Goal: Information Seeking & Learning: Find specific fact

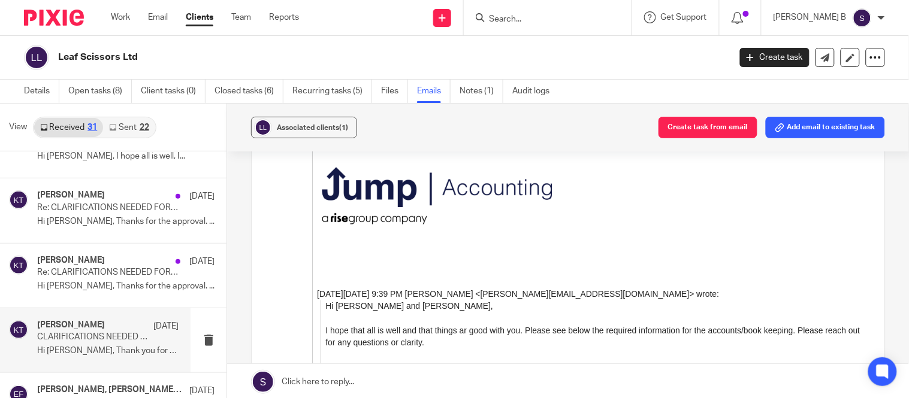
scroll to position [2728, 0]
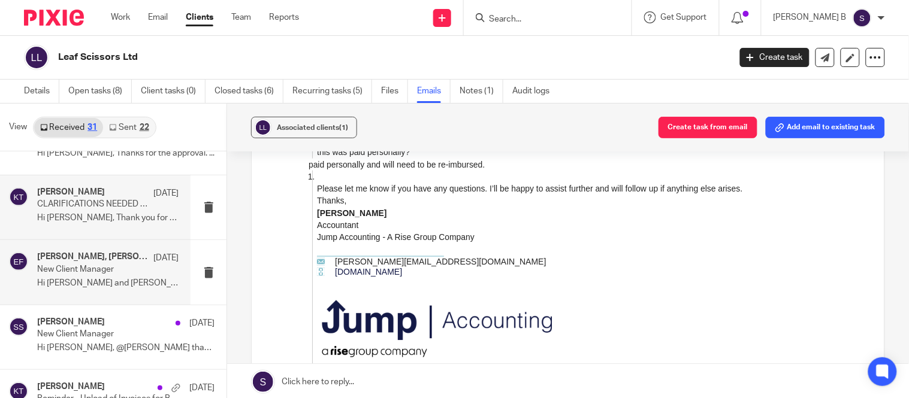
click at [115, 283] on p "Hi [PERSON_NAME] and [PERSON_NAME], Thank you for your..." at bounding box center [107, 283] width 141 height 10
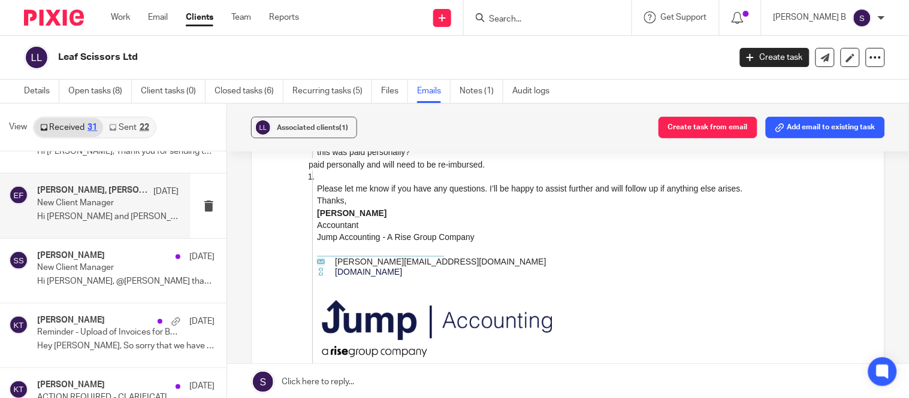
click at [114, 271] on p "New Client Manager" at bounding box center [108, 268] width 142 height 10
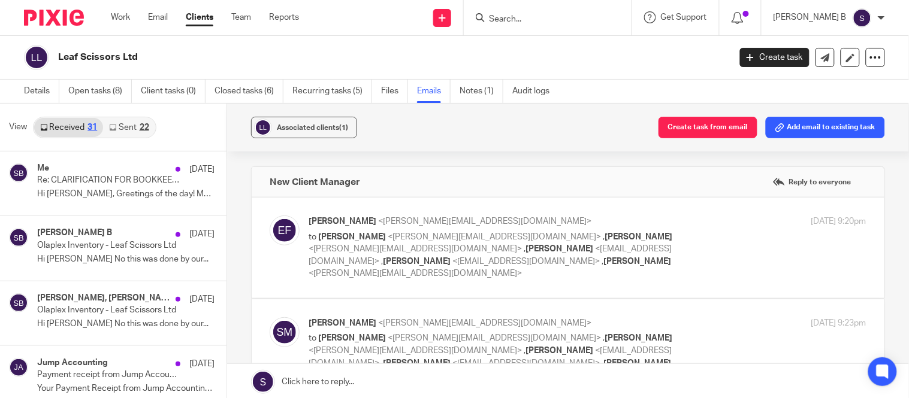
scroll to position [756, 0]
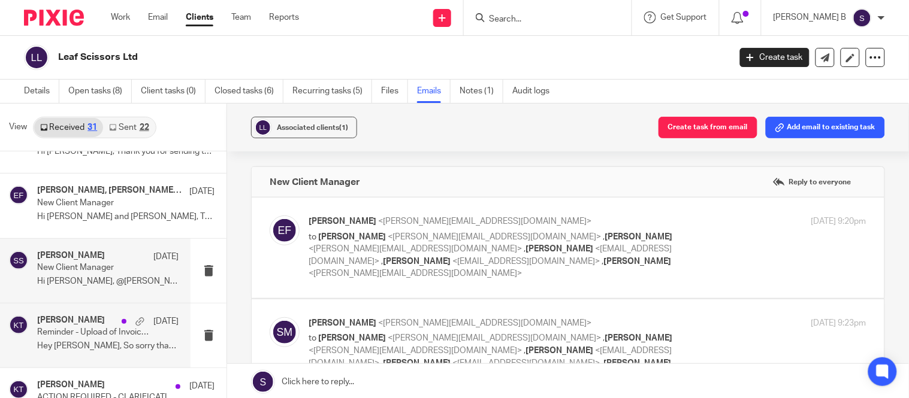
click at [95, 326] on div "Kavya Thangaraj 1 May" at bounding box center [107, 322] width 141 height 12
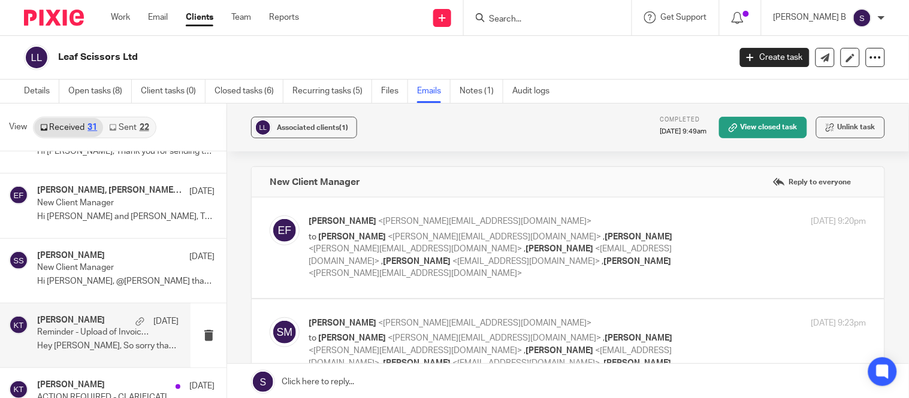
click at [390, 280] on label at bounding box center [568, 248] width 632 height 101
click at [269, 216] on input "checkbox" at bounding box center [269, 215] width 1 height 1
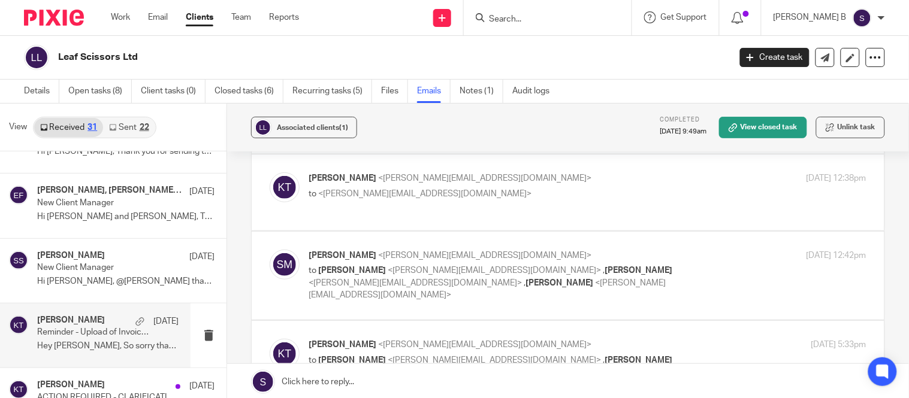
scroll to position [66, 0]
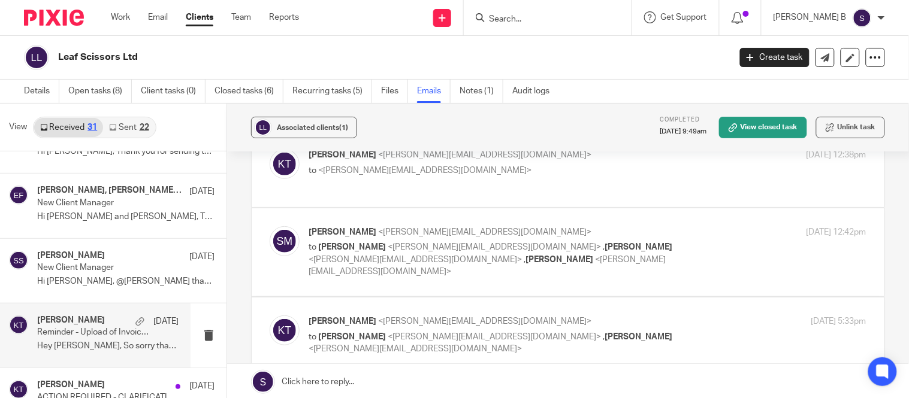
click at [487, 189] on label at bounding box center [568, 169] width 632 height 76
click at [269, 149] on input "checkbox" at bounding box center [269, 149] width 1 height 1
checkbox input "true"
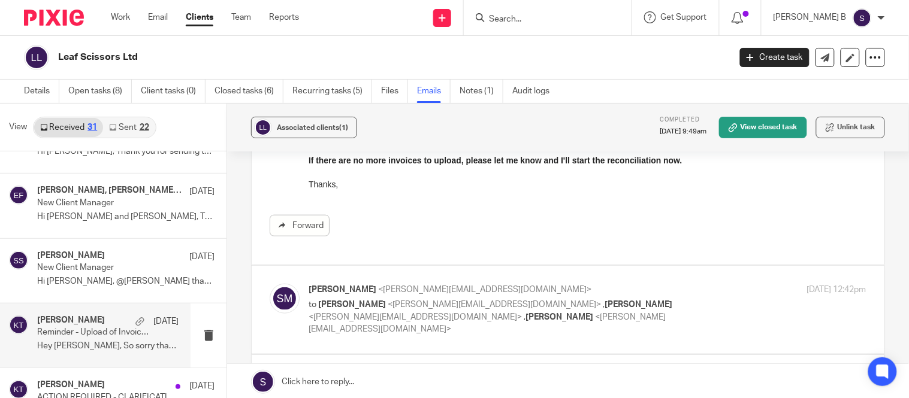
scroll to position [399, 0]
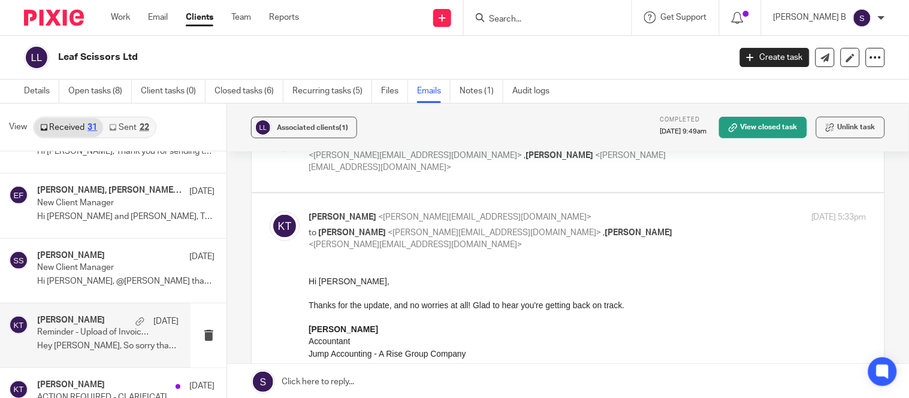
click at [485, 193] on label at bounding box center [568, 405] width 632 height 424
click at [269, 211] on input "checkbox" at bounding box center [269, 211] width 1 height 1
checkbox input "false"
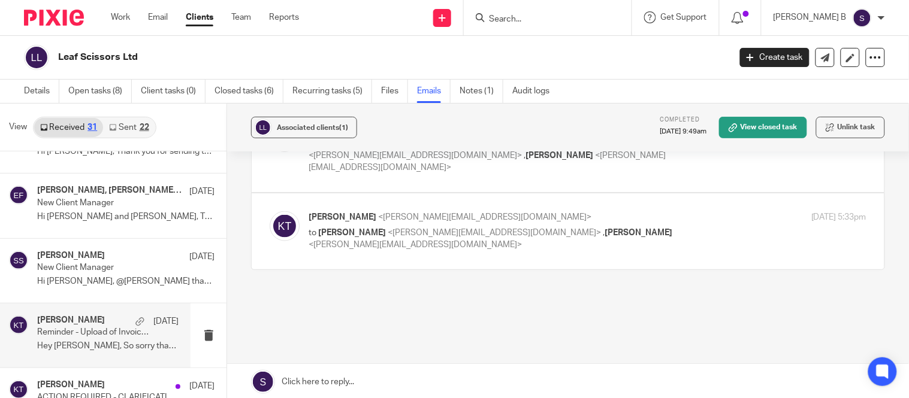
click at [492, 172] on label at bounding box center [568, 148] width 632 height 88
click at [269, 122] on input "checkbox" at bounding box center [269, 122] width 1 height 1
checkbox input "true"
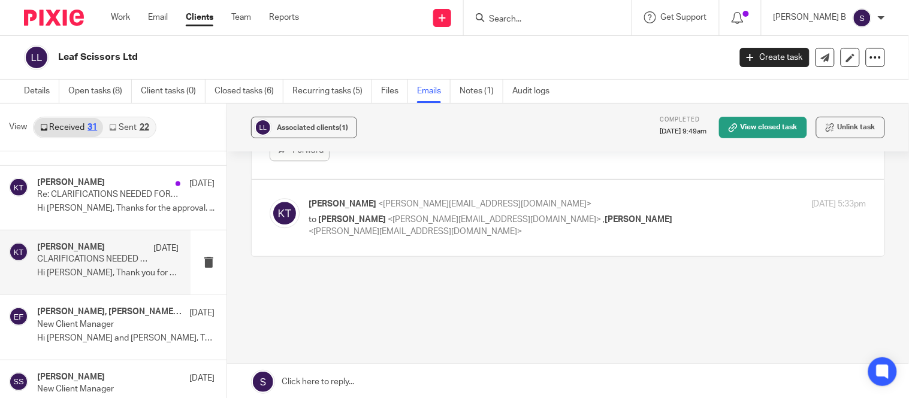
scroll to position [623, 0]
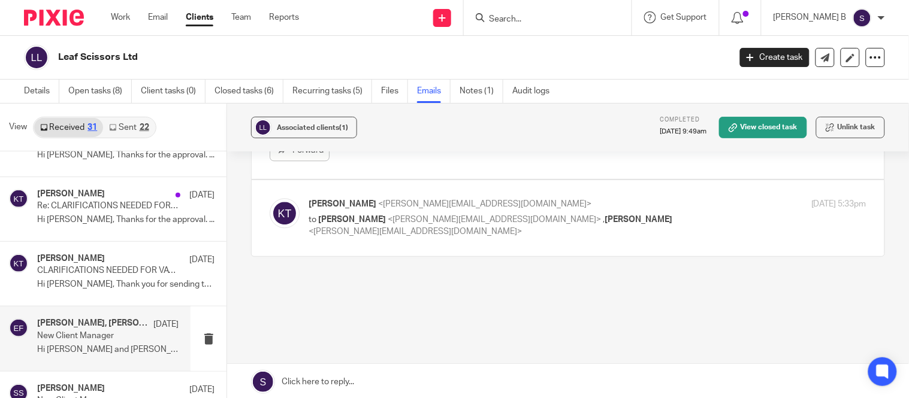
click at [142, 338] on div "Shreya Sethuraman, Beata Mazurek, Stephen McManus, Elena Devitt Fidalgo 9 May N…" at bounding box center [107, 339] width 141 height 40
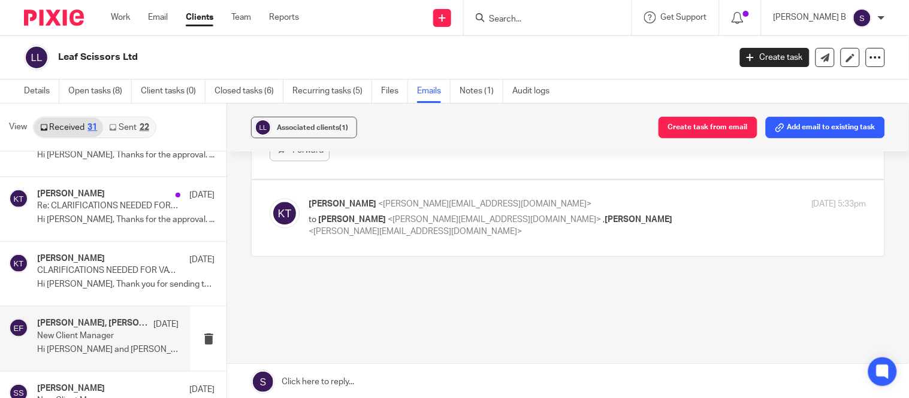
click at [142, 338] on div "Shreya Sethuraman, Beata Mazurek, Stephen McManus, Elena Devitt Fidalgo 9 May N…" at bounding box center [107, 339] width 141 height 40
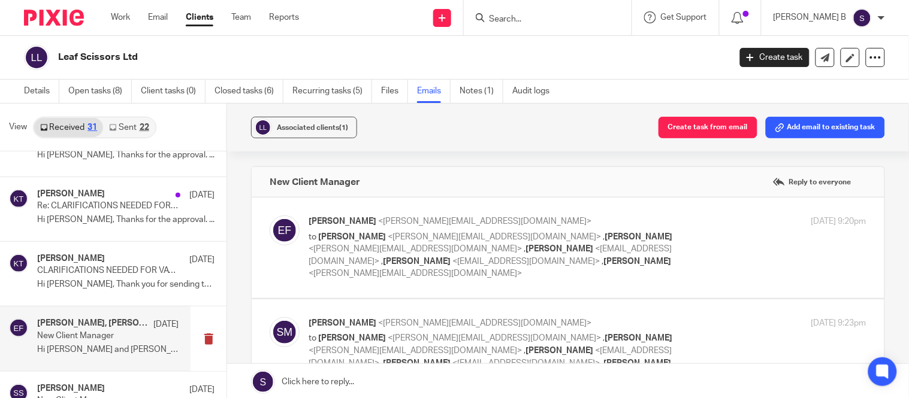
scroll to position [0, 0]
click at [412, 278] on p "to Stephen McManus <steve@leafscissors.com> , Natalie Curran <natalie@leafsciss…" at bounding box center [493, 255] width 371 height 49
checkbox input "true"
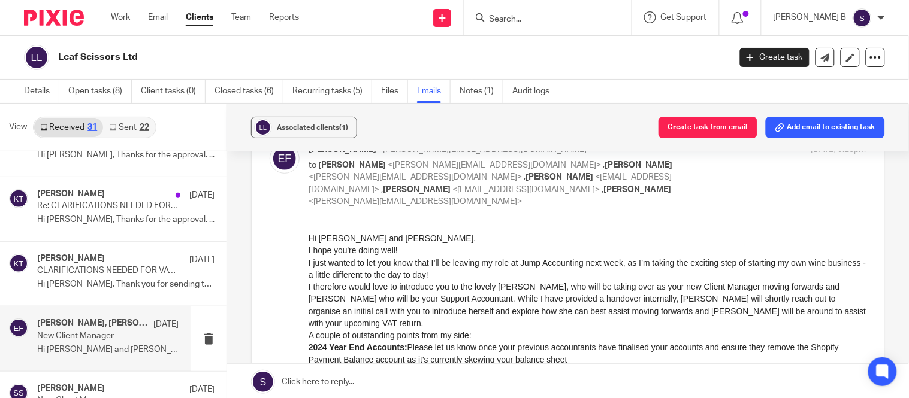
scroll to position [133, 0]
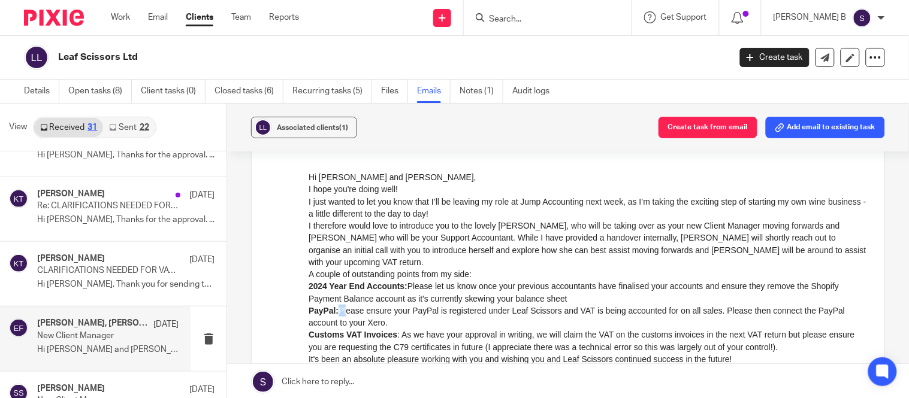
drag, startPoint x: 338, startPoint y: 296, endPoint x: 382, endPoint y: 293, distance: 43.8
click at [346, 304] on p "PayPal: Please ensure your PayPal is registered under Leaf Scissors and VAT is …" at bounding box center [587, 316] width 558 height 25
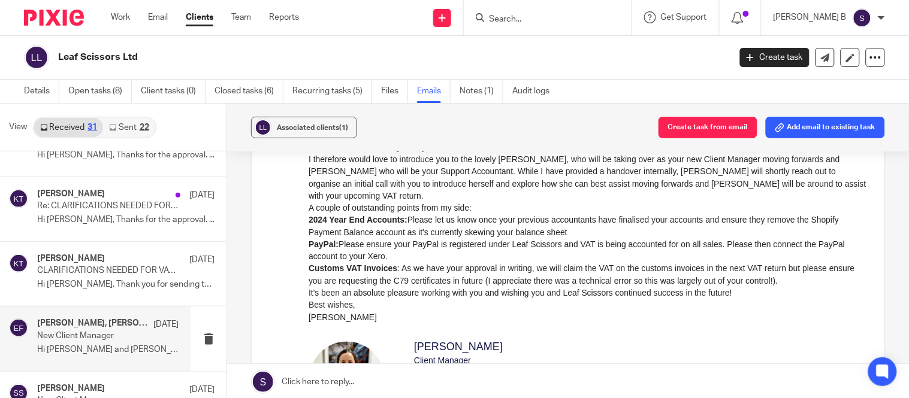
click at [478, 272] on p "Customs VAT Invoices : As we have your approval in writing, we will claim the V…" at bounding box center [587, 274] width 558 height 25
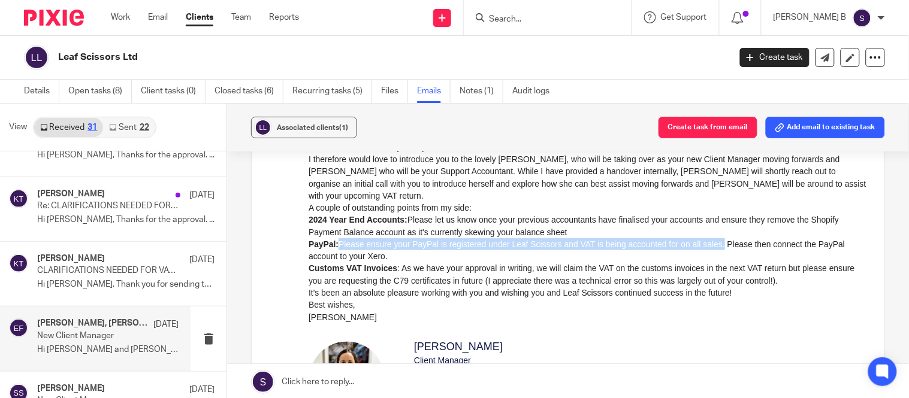
drag, startPoint x: 405, startPoint y: 228, endPoint x: 711, endPoint y: 233, distance: 305.5
click at [711, 238] on p "PayPal: Please ensure your PayPal is registered under Leaf Scissors and VAT is …" at bounding box center [587, 250] width 558 height 25
copy p "Please ensure your PayPal is registered under Leaf Scissors and VAT is being ac…"
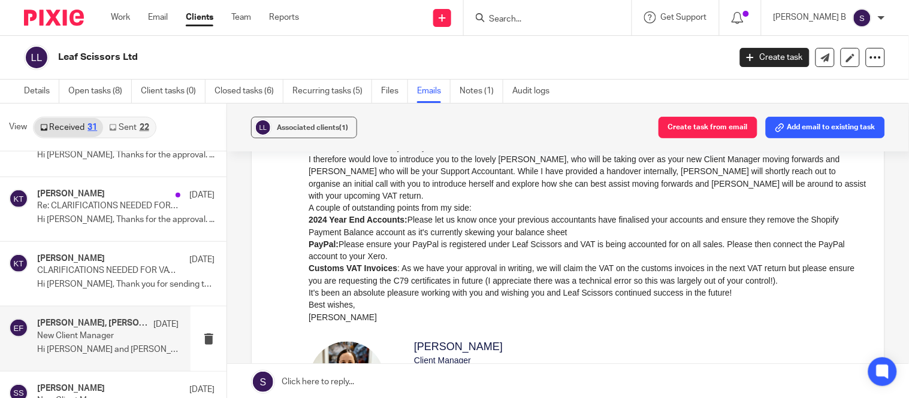
click at [418, 265] on p "Customs VAT Invoices : As we have your approval in writing, we will claim the V…" at bounding box center [587, 274] width 558 height 25
click at [525, 286] on p "It's been an absolute pleasure working with you and wishing you and Leaf Scisso…" at bounding box center [587, 292] width 558 height 12
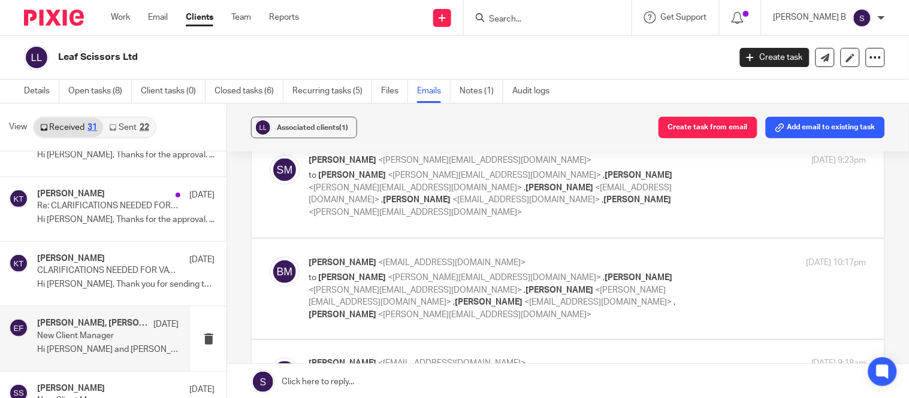
scroll to position [665, 0]
